Goal: Transaction & Acquisition: Purchase product/service

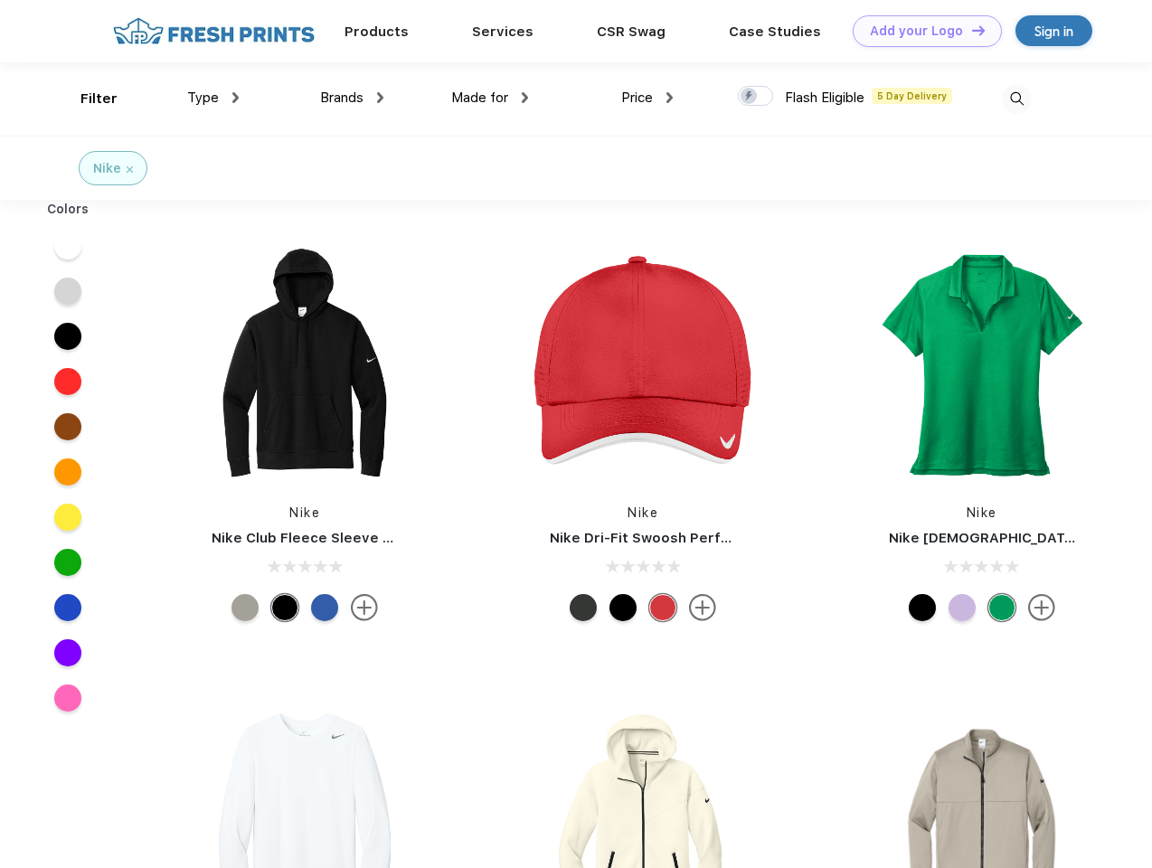
click at [920, 31] on link "Add your Logo Design Tool" at bounding box center [926, 31] width 149 height 32
click at [0, 0] on div "Design Tool" at bounding box center [0, 0] width 0 height 0
click at [970, 30] on link "Add your Logo Design Tool" at bounding box center [926, 31] width 149 height 32
click at [87, 99] on div "Filter" at bounding box center [98, 99] width 37 height 21
click at [213, 98] on span "Type" at bounding box center [203, 97] width 32 height 16
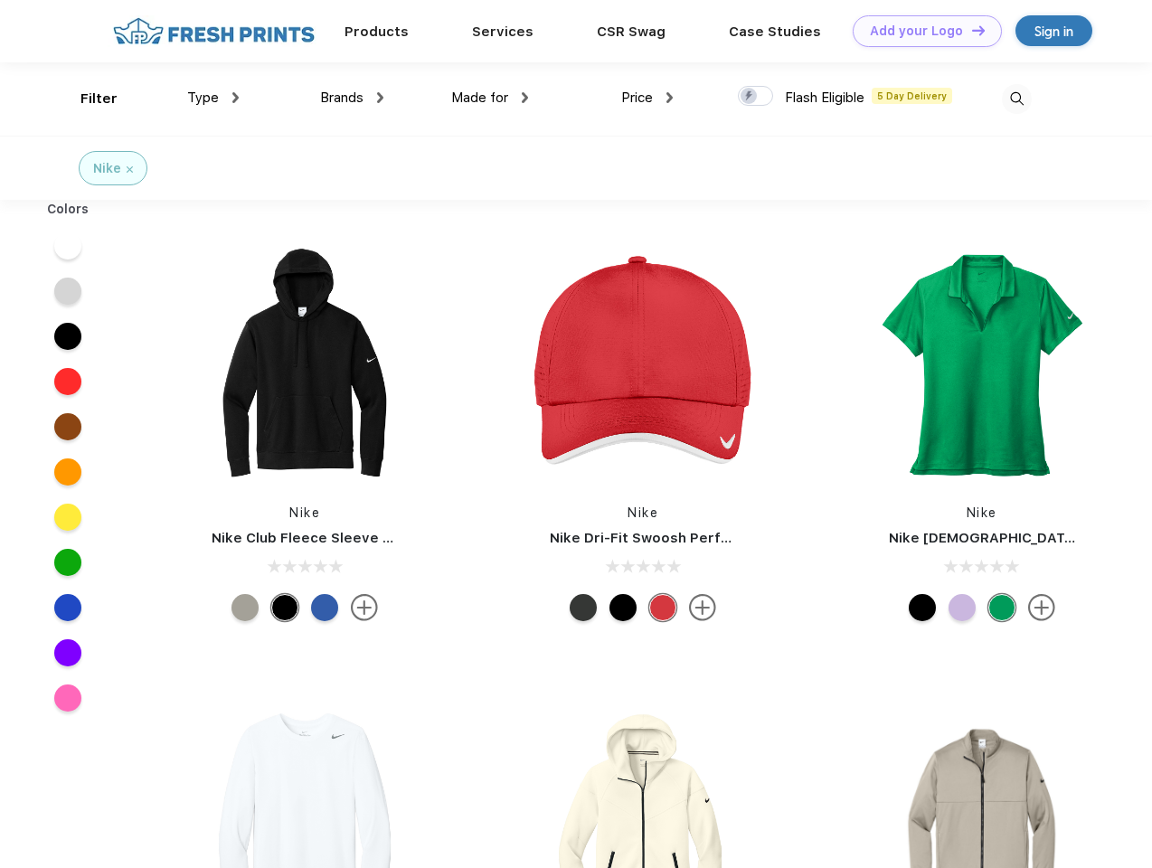
click at [352, 98] on span "Brands" at bounding box center [341, 97] width 43 height 16
click at [490, 98] on span "Made for" at bounding box center [479, 97] width 57 height 16
click at [647, 98] on span "Price" at bounding box center [637, 97] width 32 height 16
click at [756, 97] on div at bounding box center [755, 96] width 35 height 20
click at [749, 97] on input "checkbox" at bounding box center [744, 91] width 12 height 12
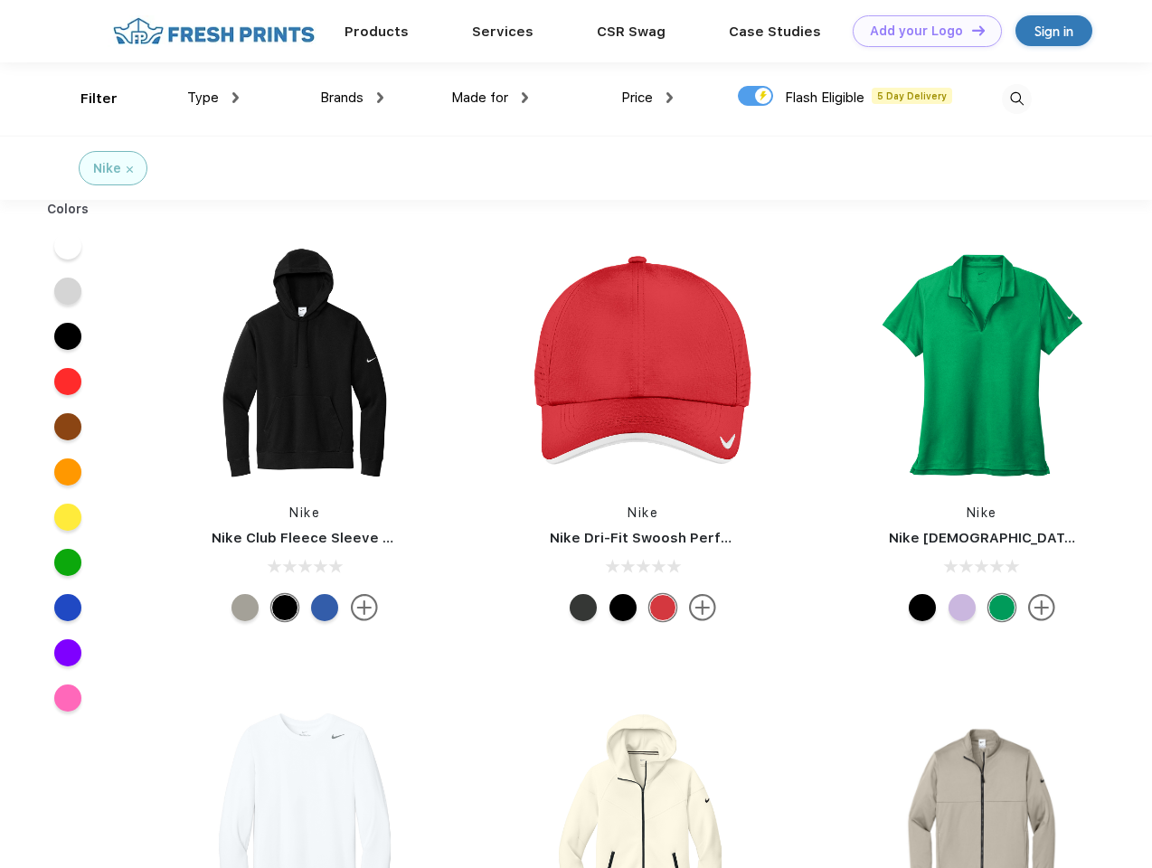
click at [1016, 99] on img at bounding box center [1017, 99] width 30 height 30
